Goal: Information Seeking & Learning: Check status

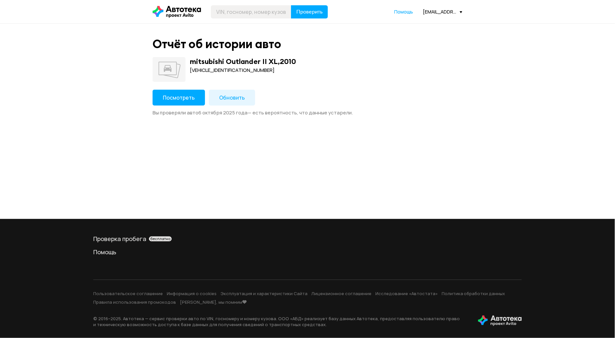
click at [178, 102] on button "Посмотреть" at bounding box center [179, 98] width 52 height 16
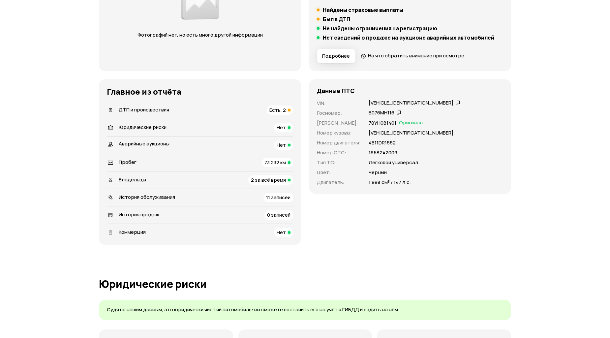
scroll to position [146, 0]
click at [148, 108] on span "ДТП и происшествия" at bounding box center [144, 109] width 50 height 7
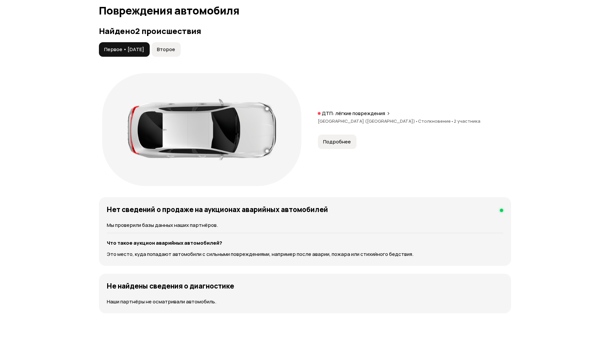
scroll to position [683, 0]
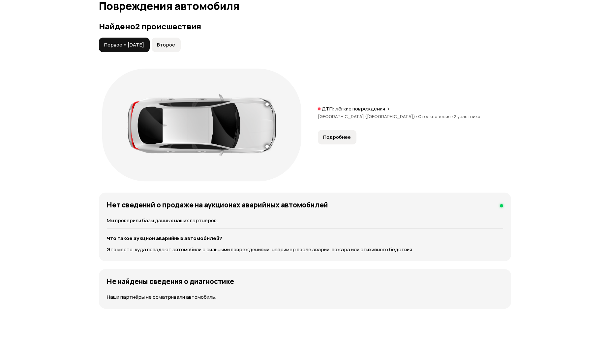
click at [175, 44] on span "Второе" at bounding box center [166, 45] width 18 height 7
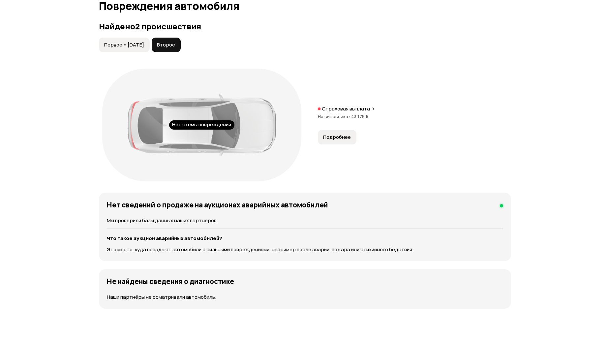
click at [124, 45] on span "Первое • [DATE]" at bounding box center [124, 45] width 40 height 7
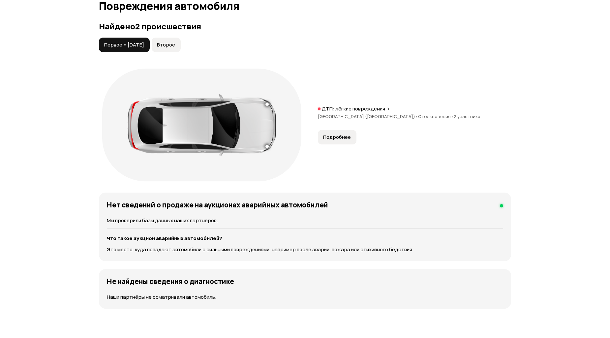
click at [175, 42] on span "Второе" at bounding box center [166, 45] width 18 height 7
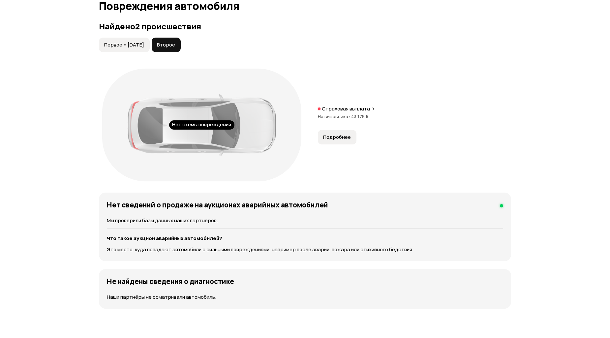
click at [340, 142] on button "Подробнее" at bounding box center [337, 137] width 39 height 15
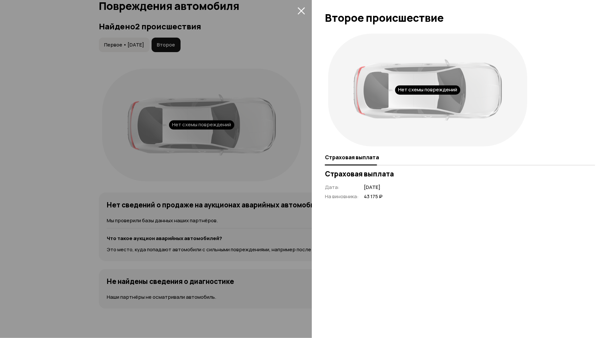
click at [300, 9] on icon "закрыть" at bounding box center [301, 10] width 7 height 7
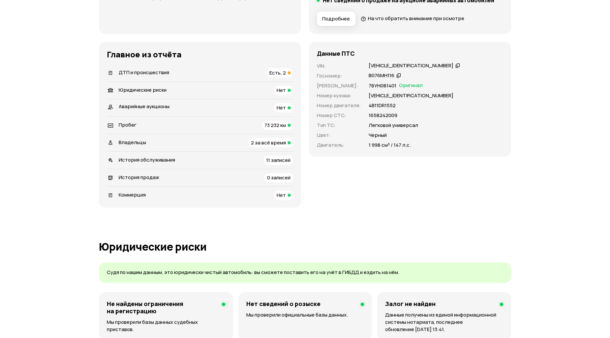
scroll to position [170, 0]
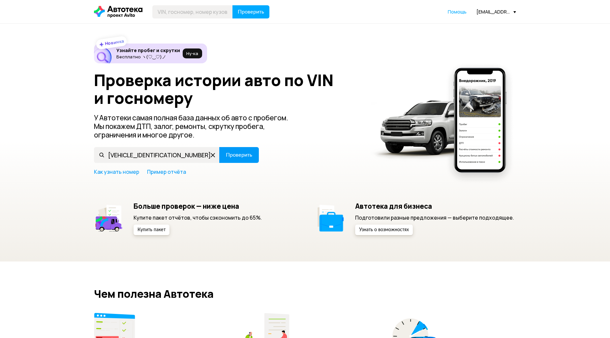
type input "JMBXTGA2WDE706543"
click at [237, 156] on span "Проверить" at bounding box center [239, 154] width 26 height 5
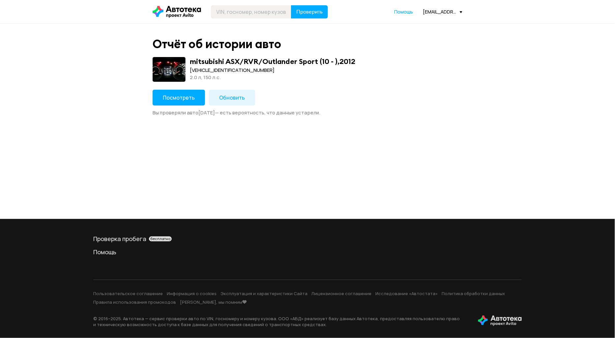
click at [183, 101] on span "Посмотреть" at bounding box center [179, 97] width 32 height 7
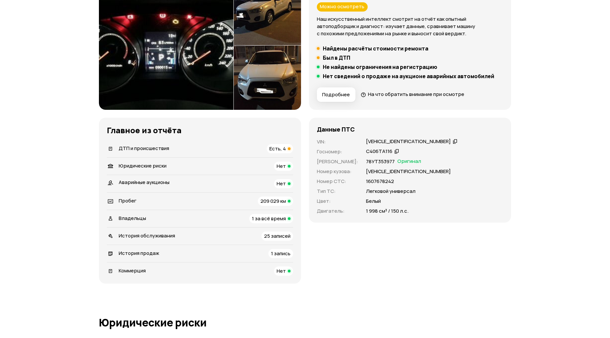
scroll to position [110, 0]
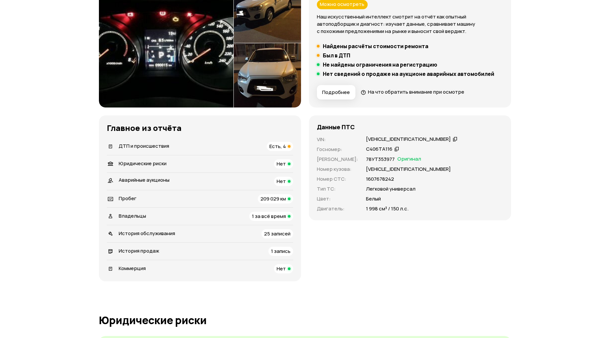
click at [147, 144] on span "ДТП и происшествия" at bounding box center [144, 145] width 50 height 7
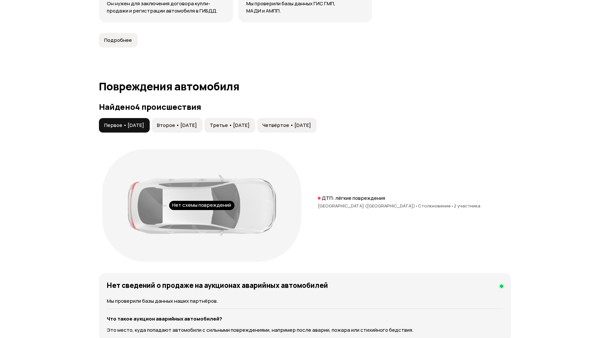
scroll to position [683, 0]
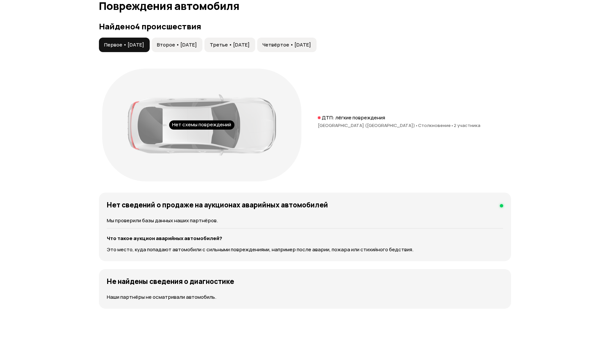
click at [196, 44] on span "Второе • 18 янв 2023" at bounding box center [177, 45] width 40 height 7
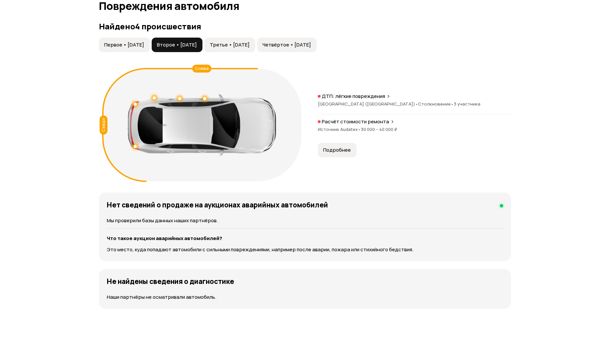
click at [249, 44] on span "Третье • 05 авг 2023" at bounding box center [230, 45] width 40 height 7
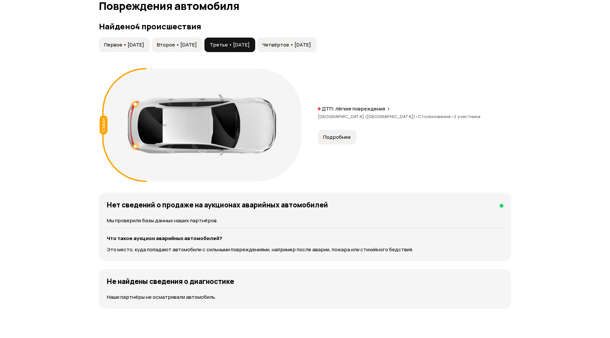
click at [311, 44] on span "Четвёртое • 20 мар 2024" at bounding box center [286, 45] width 48 height 7
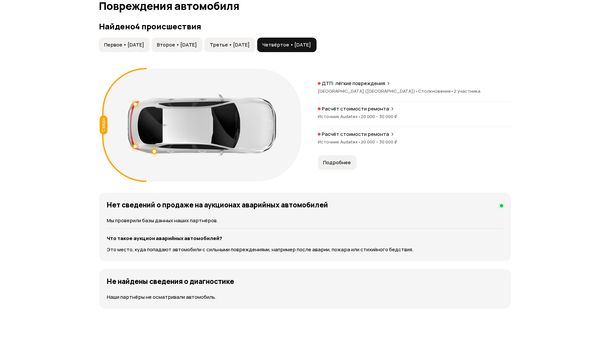
click at [197, 44] on span "Второе • 18 янв 2023" at bounding box center [177, 45] width 40 height 7
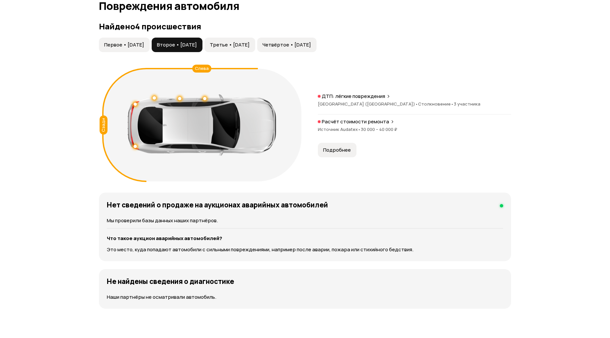
click at [126, 45] on span "Первое • 25 дек 2015" at bounding box center [124, 45] width 40 height 7
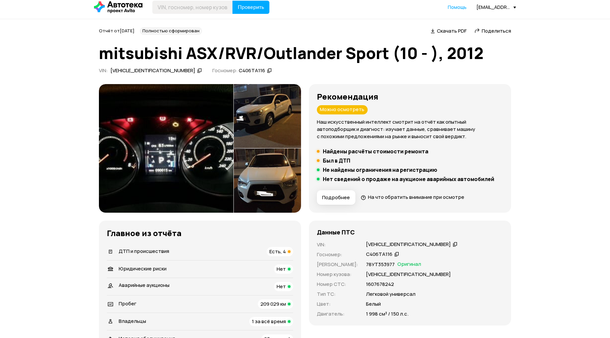
scroll to position [0, 0]
